Goal: Information Seeking & Learning: Find specific page/section

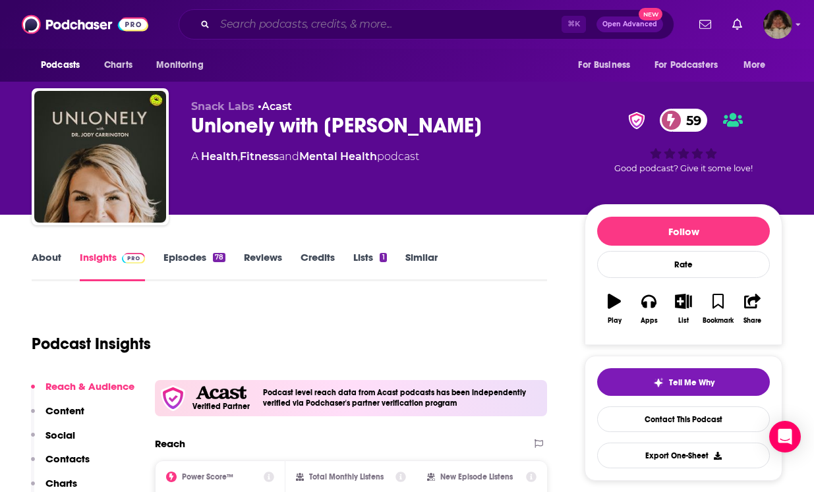
click at [311, 24] on input "Search podcasts, credits, & more..." at bounding box center [388, 24] width 347 height 21
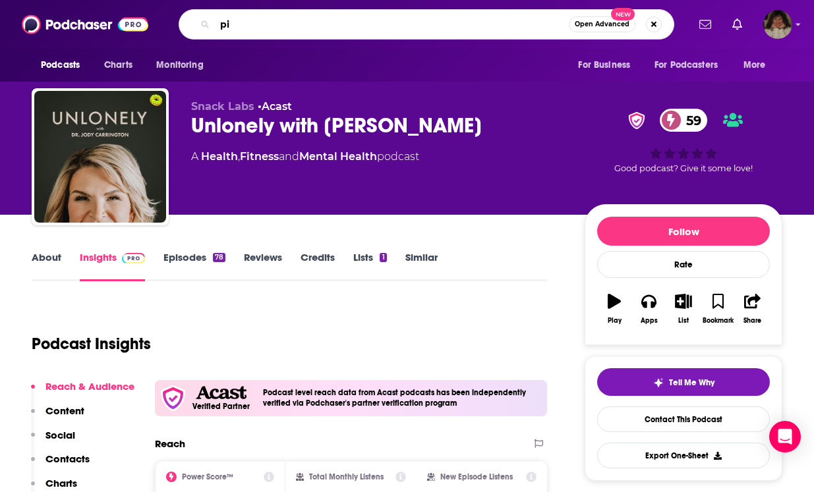
type input "p"
type input "The P-I-G podcast"
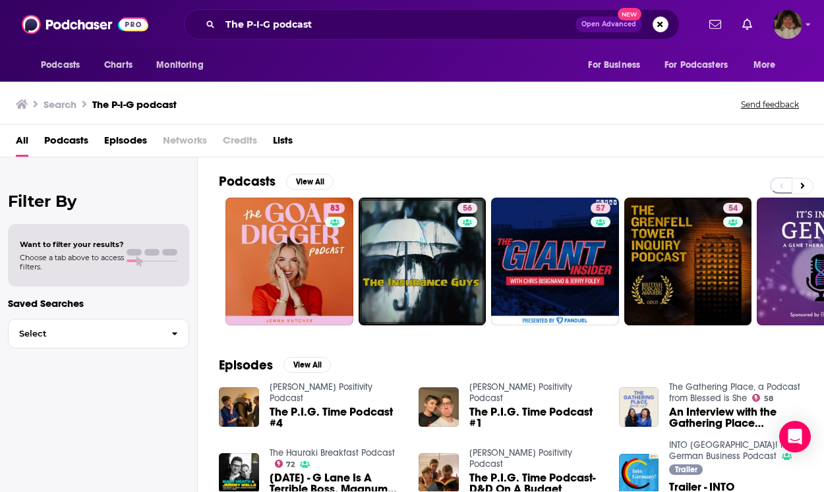
scroll to position [3, 0]
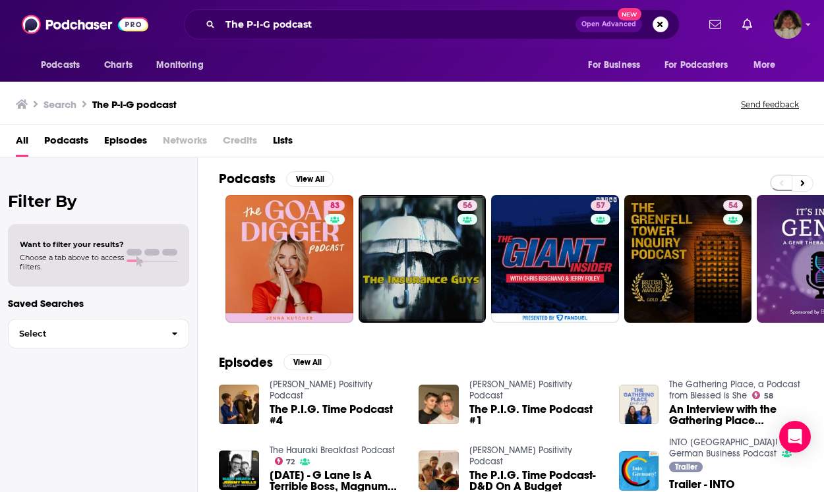
click at [64, 138] on span "Podcasts" at bounding box center [66, 143] width 44 height 27
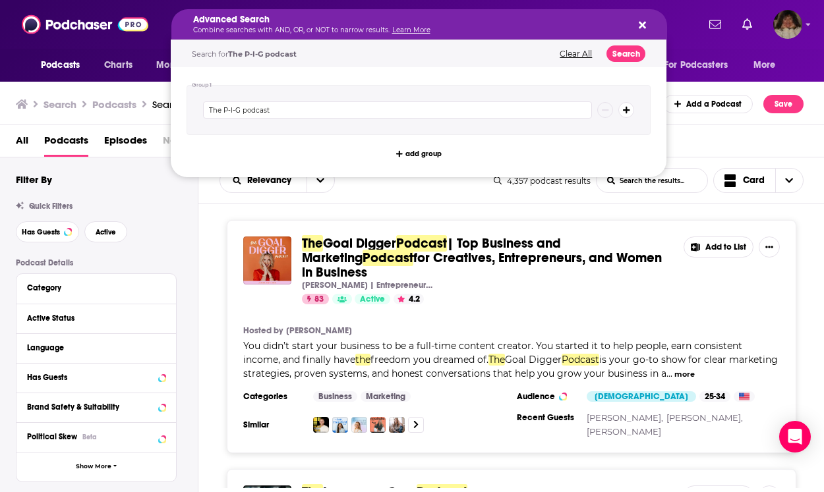
click at [642, 25] on icon "Search podcasts, credits, & more..." at bounding box center [641, 25] width 7 height 7
click at [645, 23] on icon "Search podcasts, credits, & more..." at bounding box center [641, 25] width 7 height 11
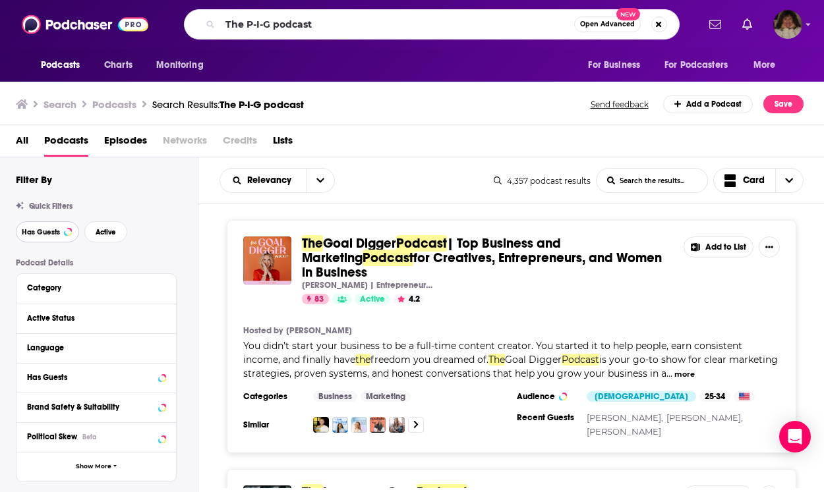
click at [50, 229] on span "Has Guests" at bounding box center [41, 232] width 38 height 7
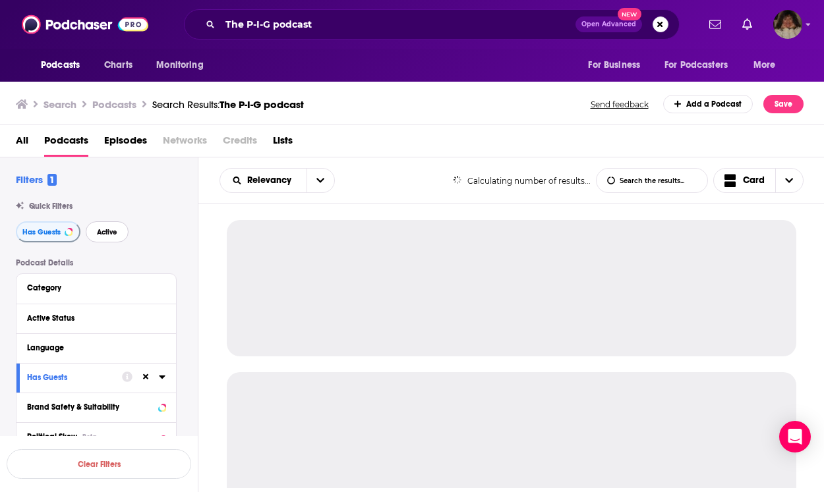
click at [99, 230] on span "Active" at bounding box center [107, 232] width 20 height 7
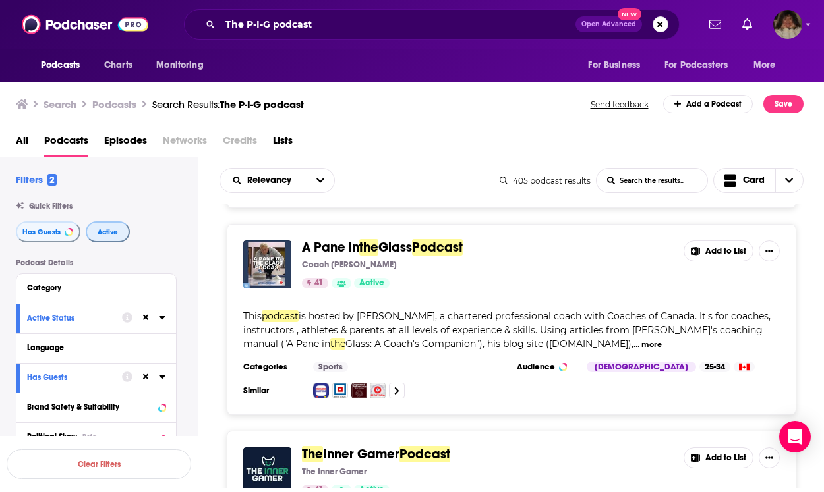
scroll to position [917, 0]
